Goal: Task Accomplishment & Management: Manage account settings

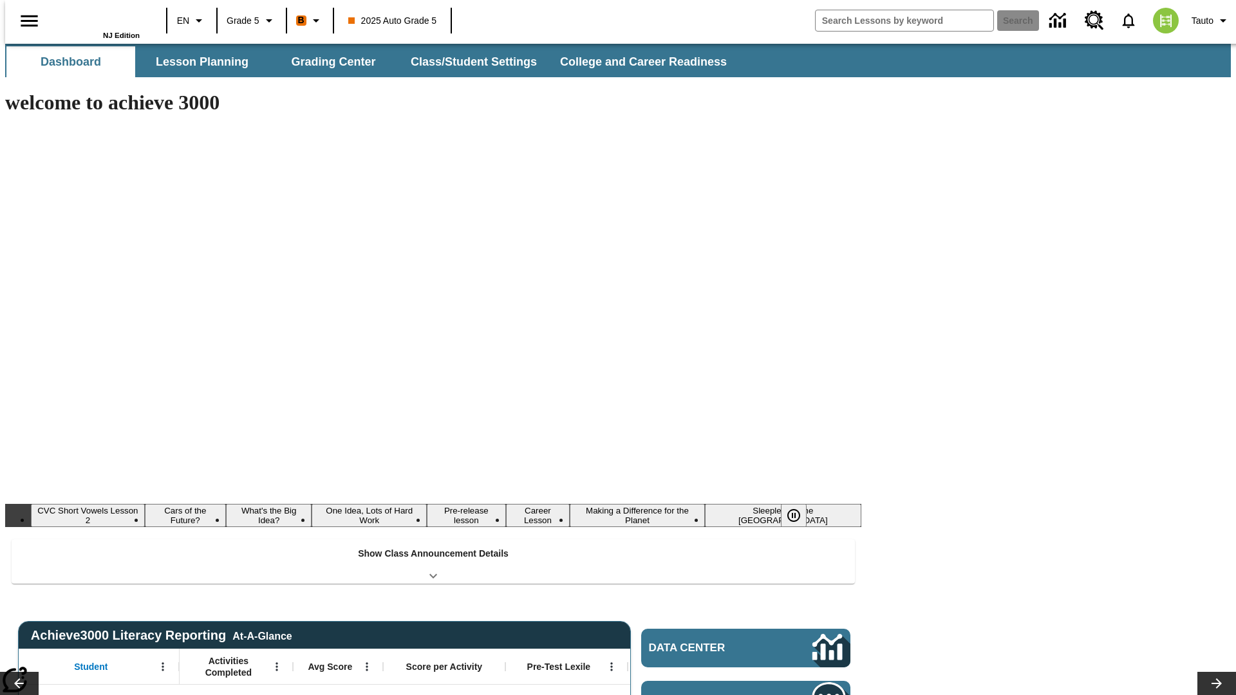
type input "-1"
click at [197, 62] on button "Lesson Planning" at bounding box center [202, 61] width 129 height 31
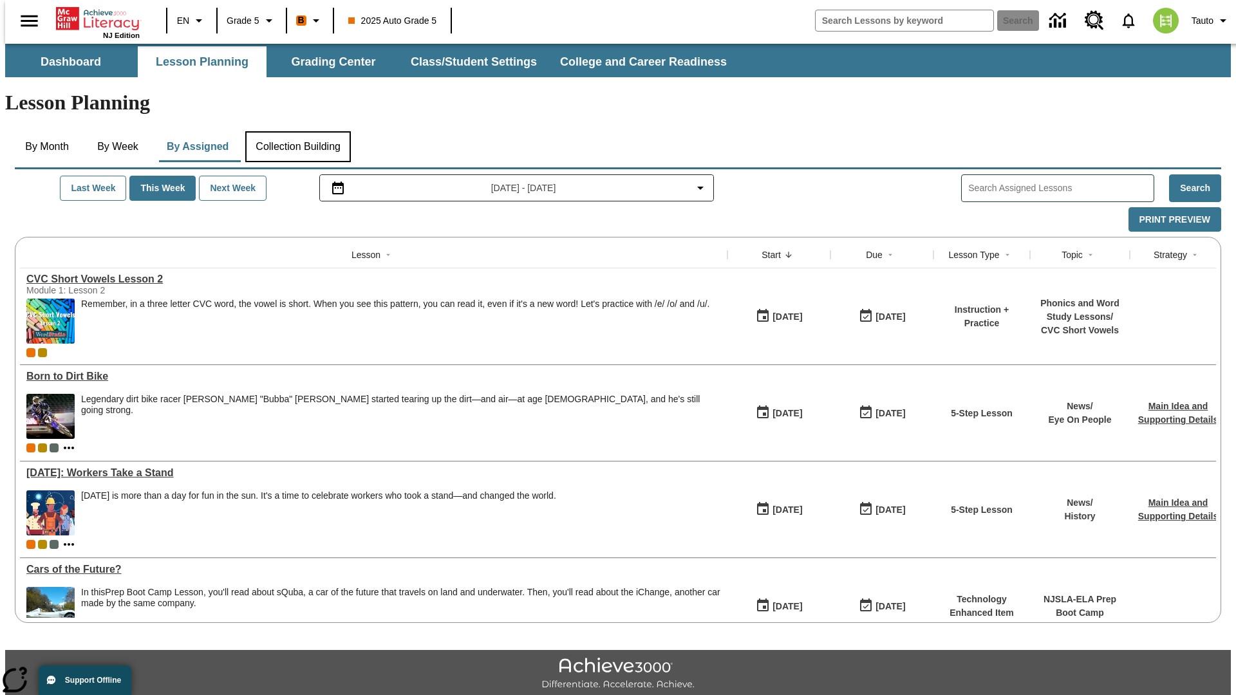
click at [297, 131] on button "Collection Building" at bounding box center [298, 146] width 106 height 31
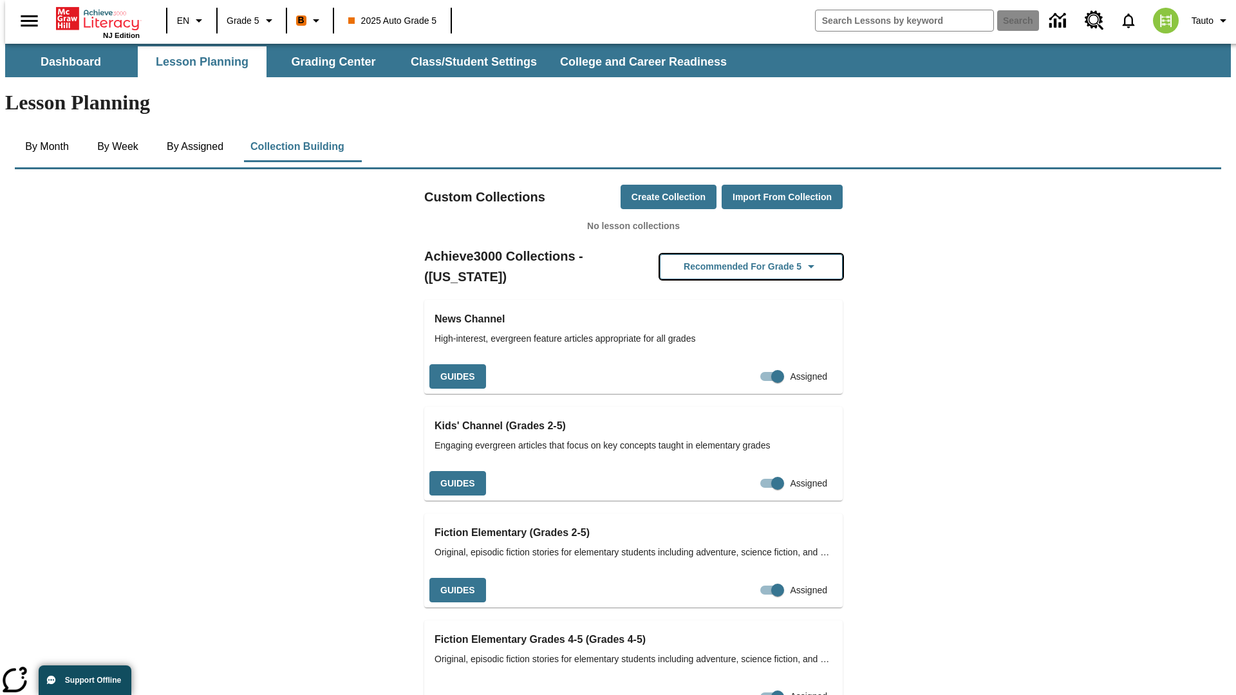
click at [731, 254] on button "Recommended for Grade 5" at bounding box center [751, 266] width 183 height 25
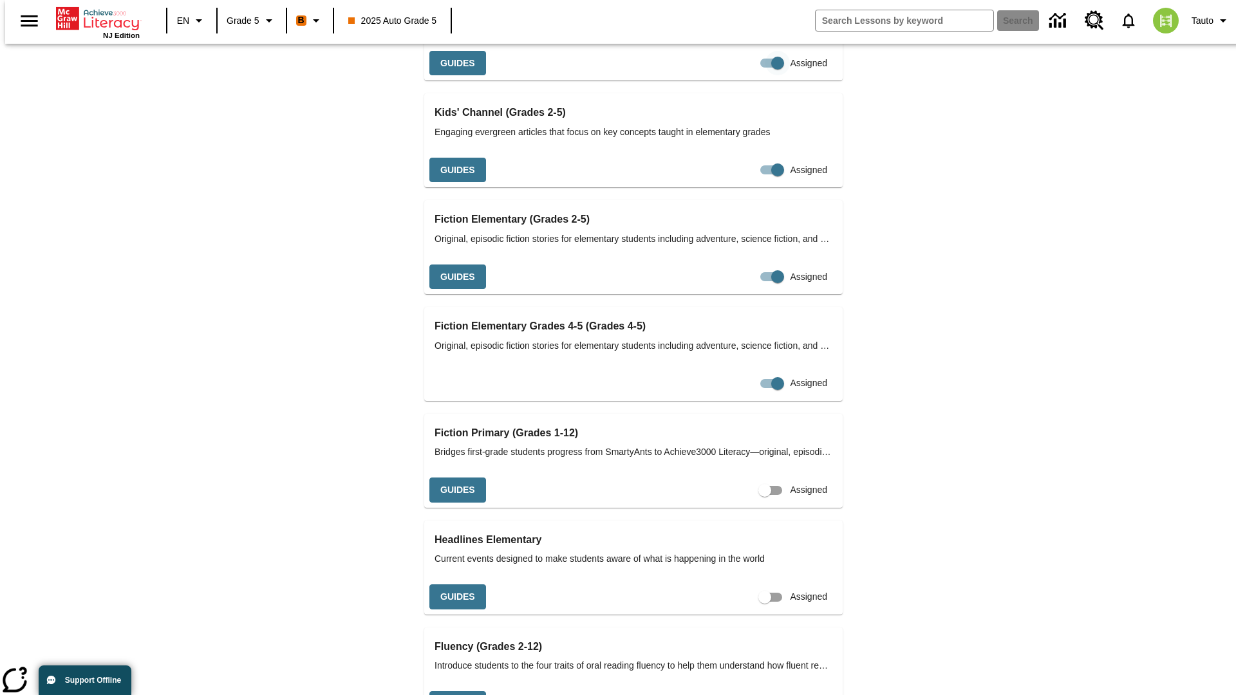
click at [741, 75] on input "Assigned" at bounding box center [777, 63] width 73 height 24
checkbox input "false"
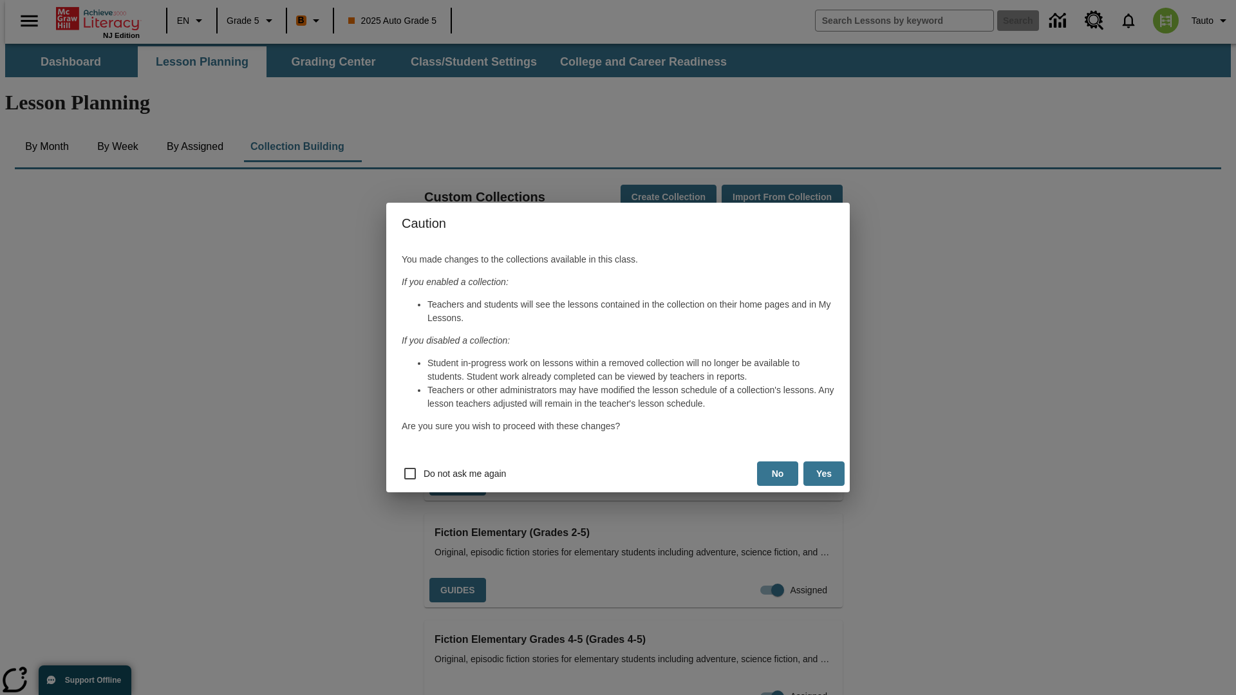
scroll to position [0, 12]
click at [824, 474] on button "Yes" at bounding box center [823, 474] width 41 height 25
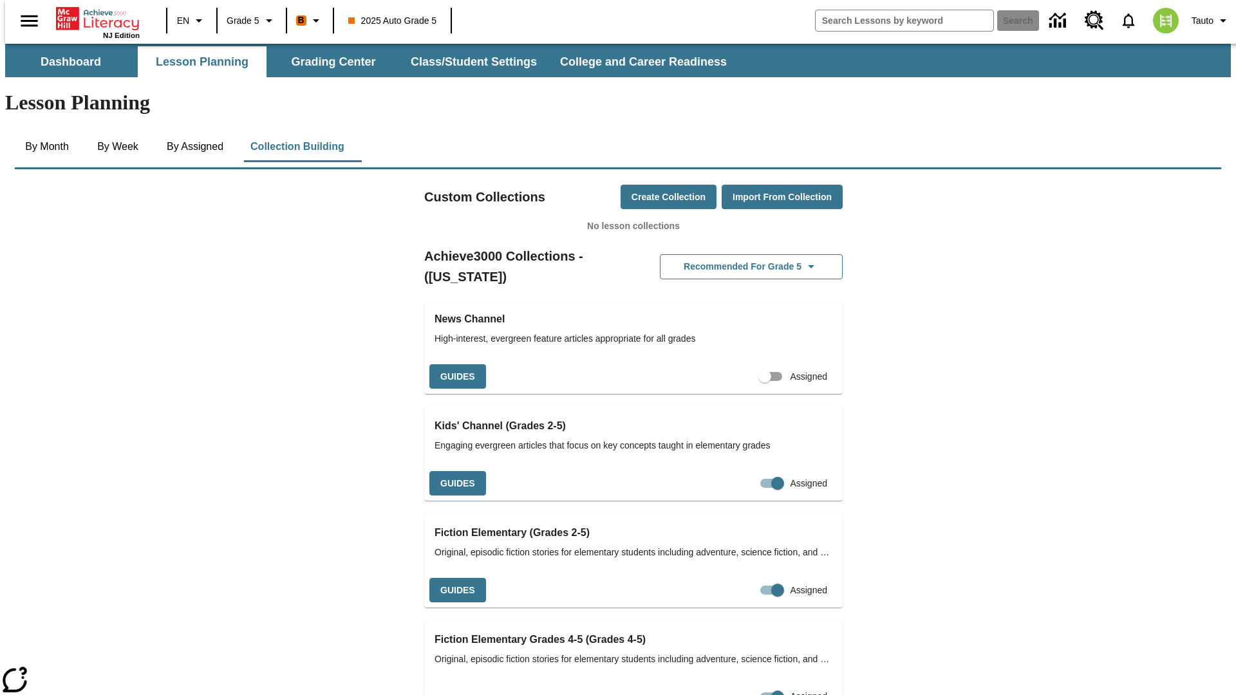
click at [742, 364] on input "Assigned" at bounding box center [764, 376] width 73 height 24
checkbox input "true"
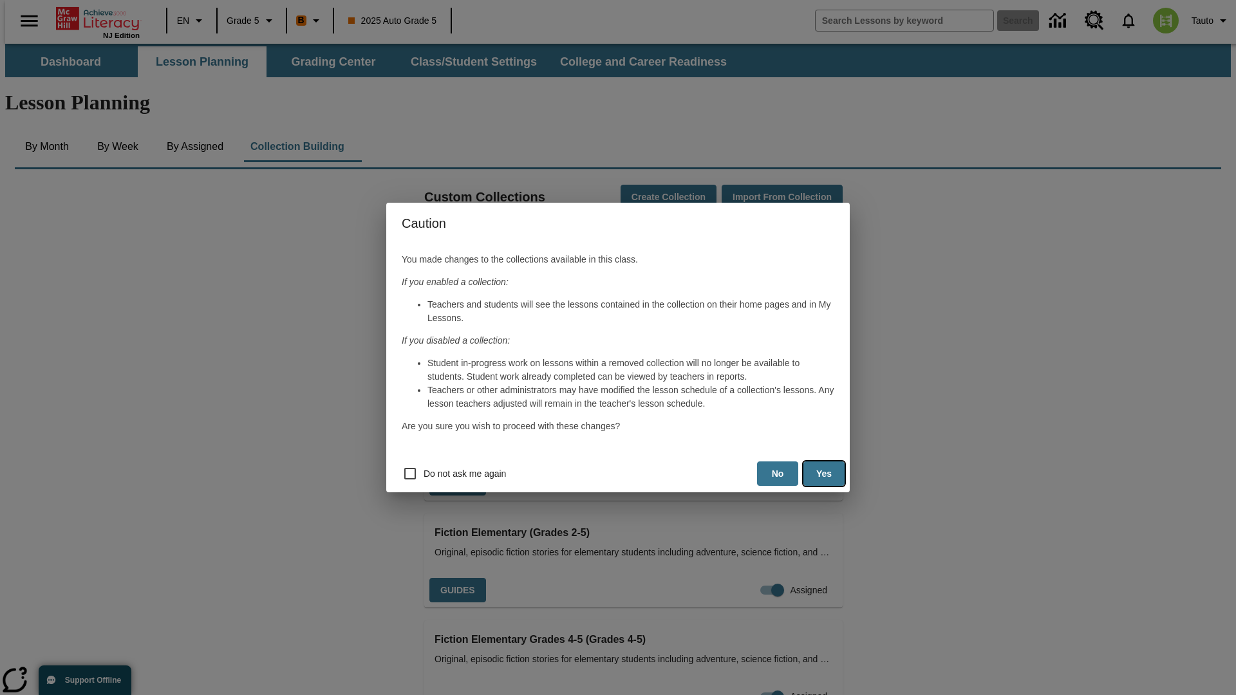
click at [824, 474] on button "Yes" at bounding box center [823, 474] width 41 height 25
